Goal: Browse casually: Explore the website without a specific task or goal

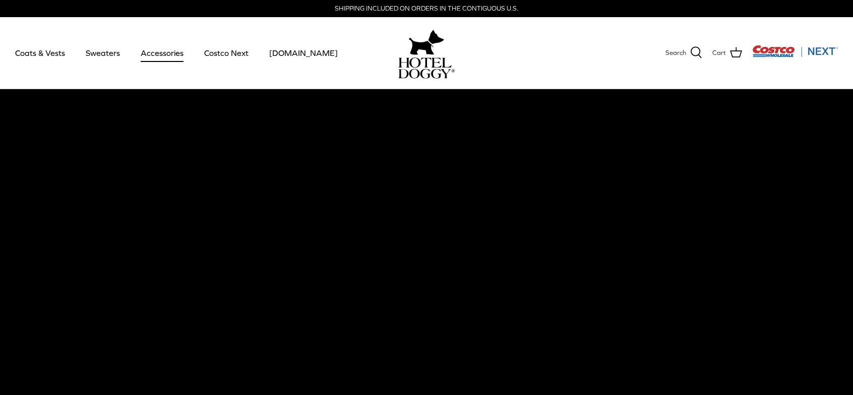
click at [176, 53] on link "Accessories" at bounding box center [162, 53] width 61 height 34
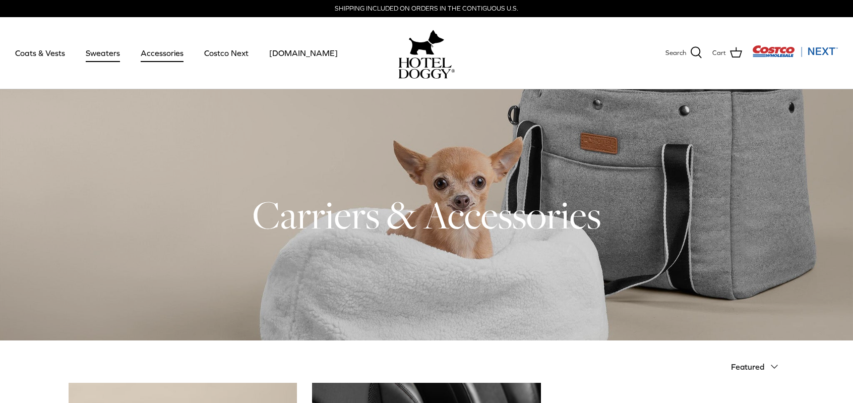
click at [105, 54] on link "Sweaters" at bounding box center [103, 53] width 52 height 34
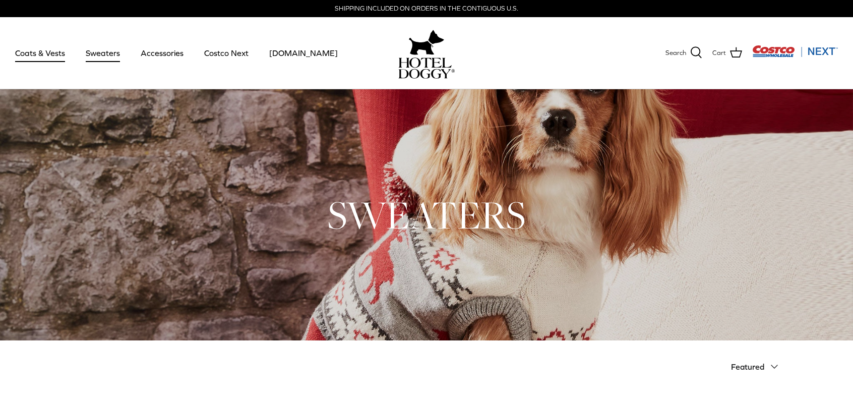
click at [32, 44] on link "Coats & Vests" at bounding box center [40, 53] width 68 height 34
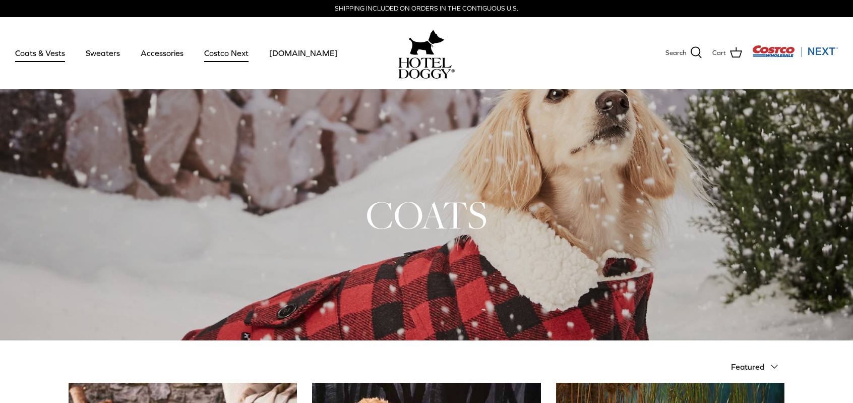
click at [209, 51] on link "Costco Next" at bounding box center [226, 53] width 62 height 34
click at [163, 54] on link "Accessories" at bounding box center [162, 53] width 61 height 34
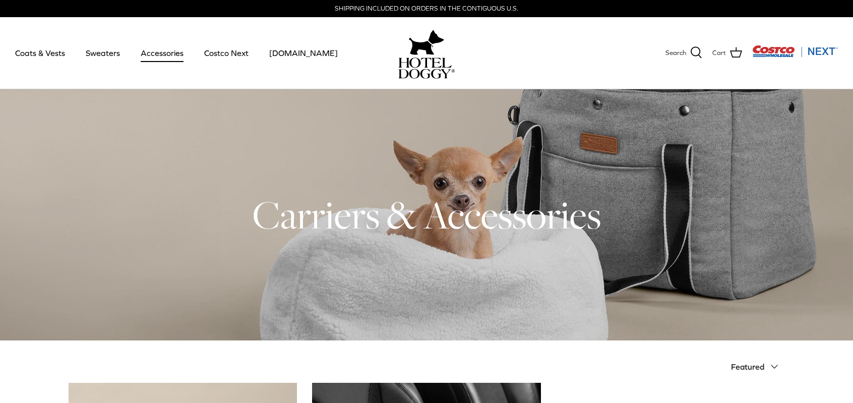
click at [415, 62] on img at bounding box center [426, 67] width 56 height 21
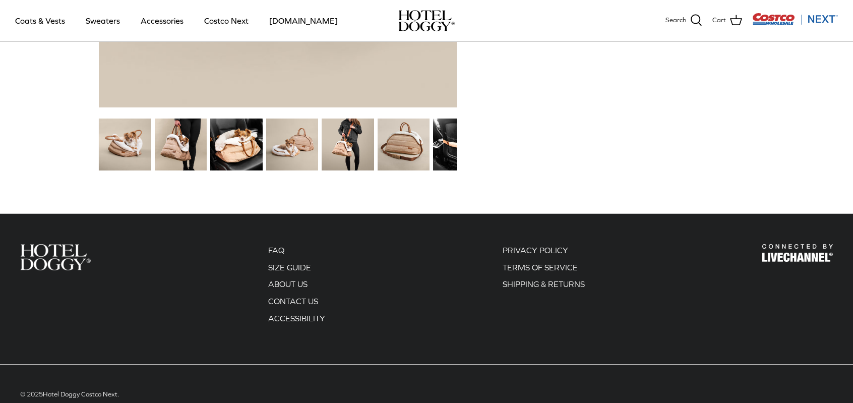
scroll to position [1371, 0]
